Goal: Navigation & Orientation: Find specific page/section

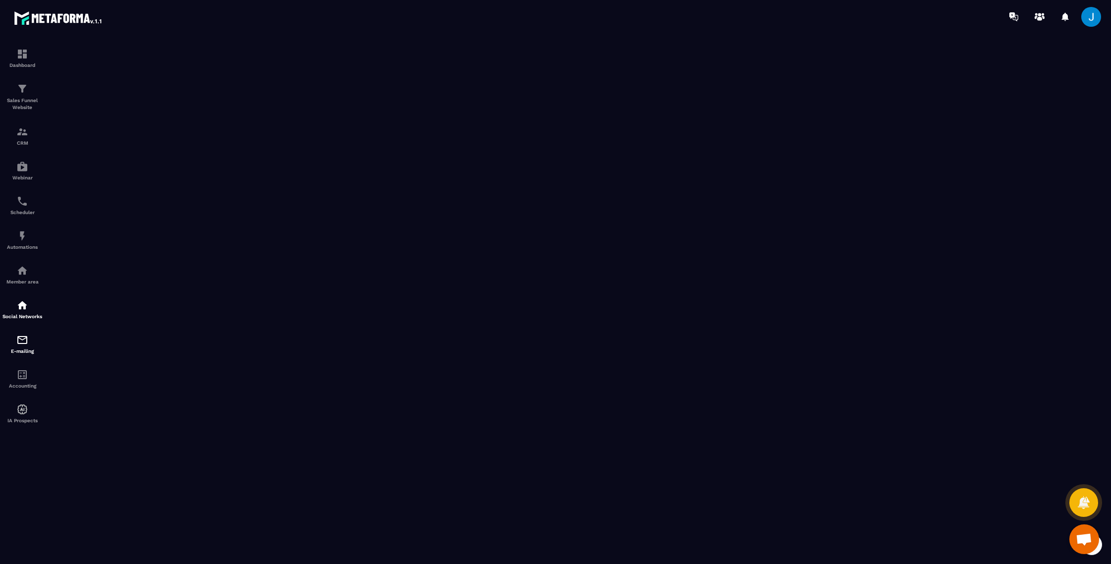
scroll to position [750, 0]
click at [24, 346] on img at bounding box center [22, 340] width 12 height 12
click at [27, 381] on img at bounding box center [22, 375] width 12 height 12
click at [28, 69] on link "Dashboard" at bounding box center [22, 58] width 40 height 35
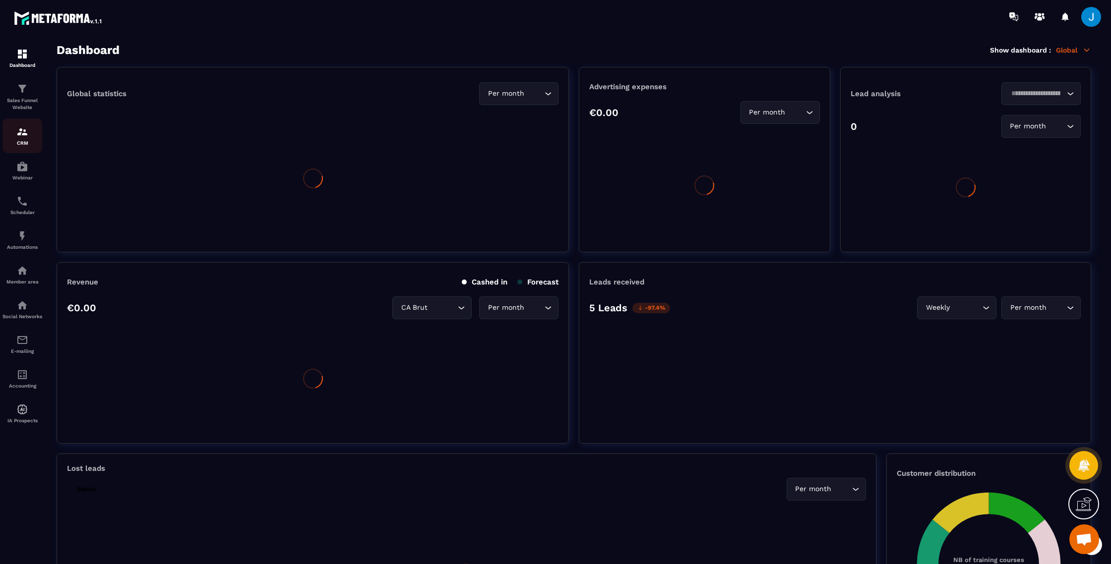
click at [22, 141] on p "CRM" at bounding box center [22, 142] width 40 height 5
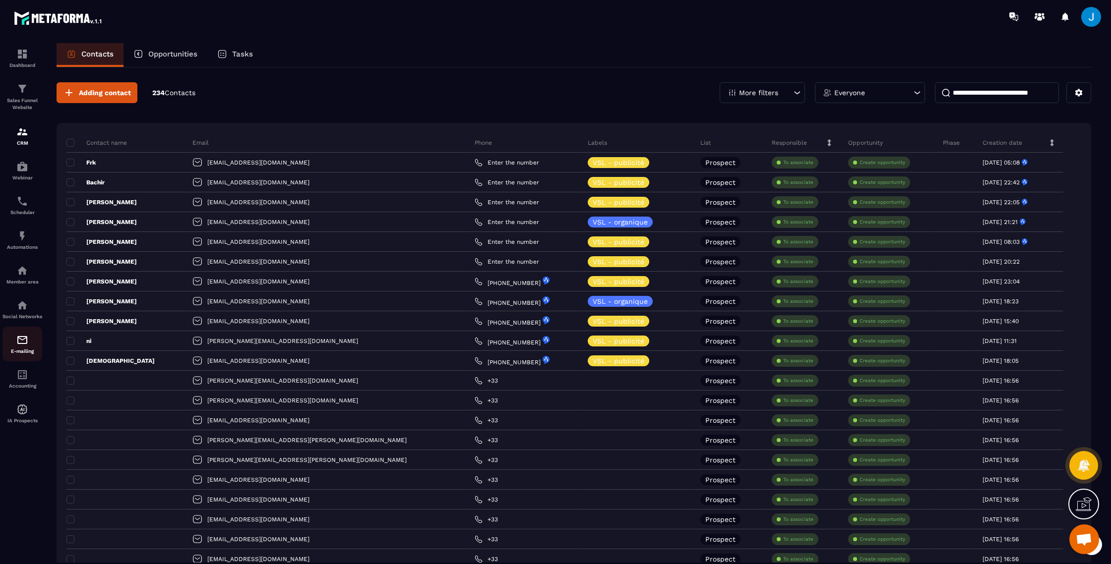
click at [20, 346] on img at bounding box center [22, 340] width 12 height 12
click at [21, 346] on img at bounding box center [22, 340] width 12 height 12
